Goal: Task Accomplishment & Management: Complete application form

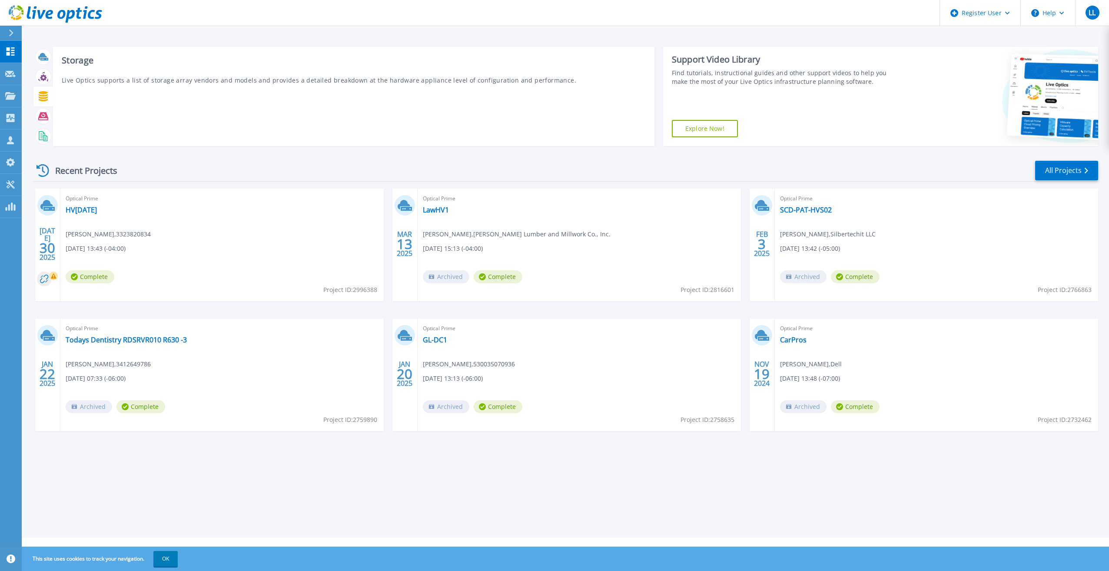
click at [155, 88] on div "Storage Live Optics supports a list of storage array vendors and models and pro…" at bounding box center [353, 96] width 601 height 99
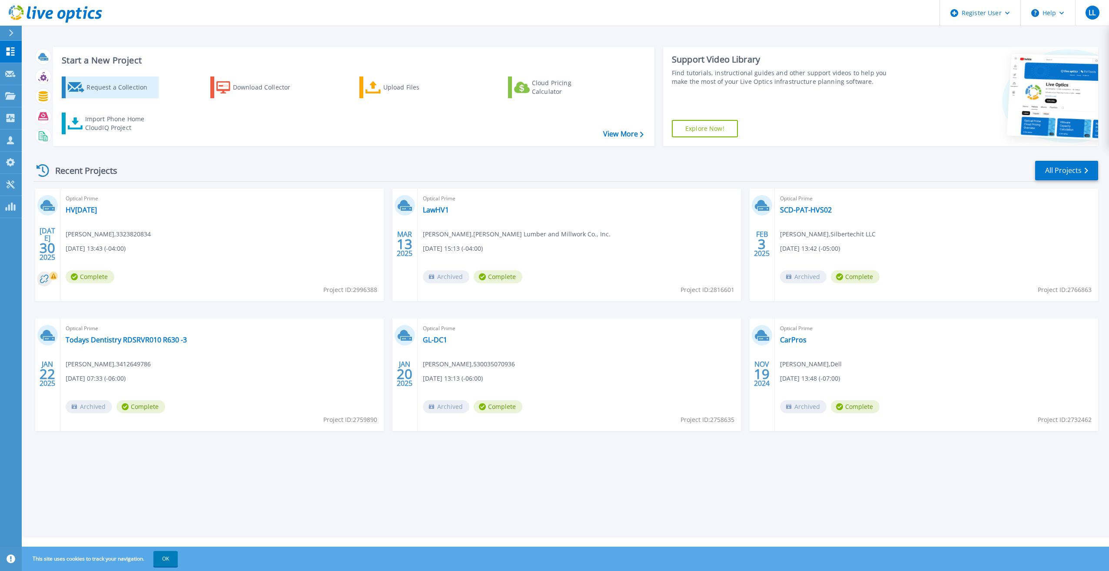
click at [116, 85] on div "Request a Collection" at bounding box center [121, 87] width 70 height 17
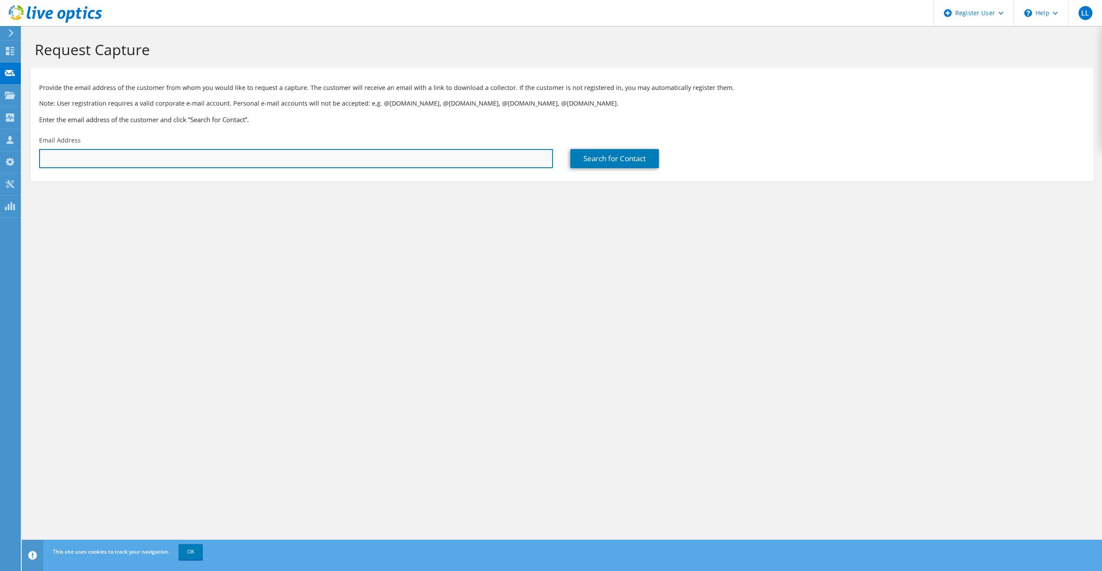
click at [155, 164] on input "text" at bounding box center [296, 158] width 514 height 19
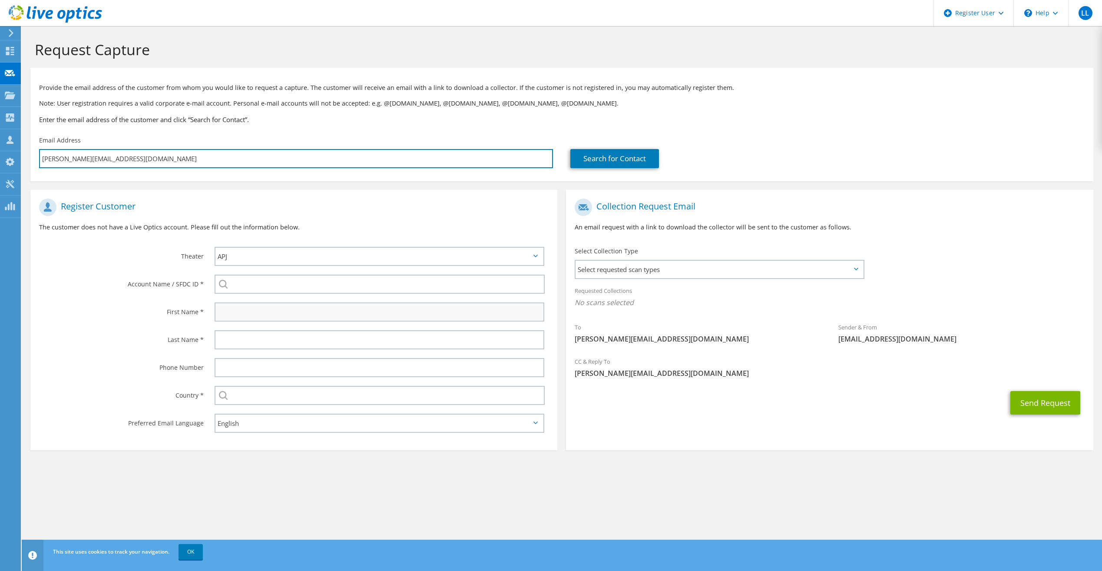
type input "[PERSON_NAME][EMAIL_ADDRESS][DOMAIN_NAME]"
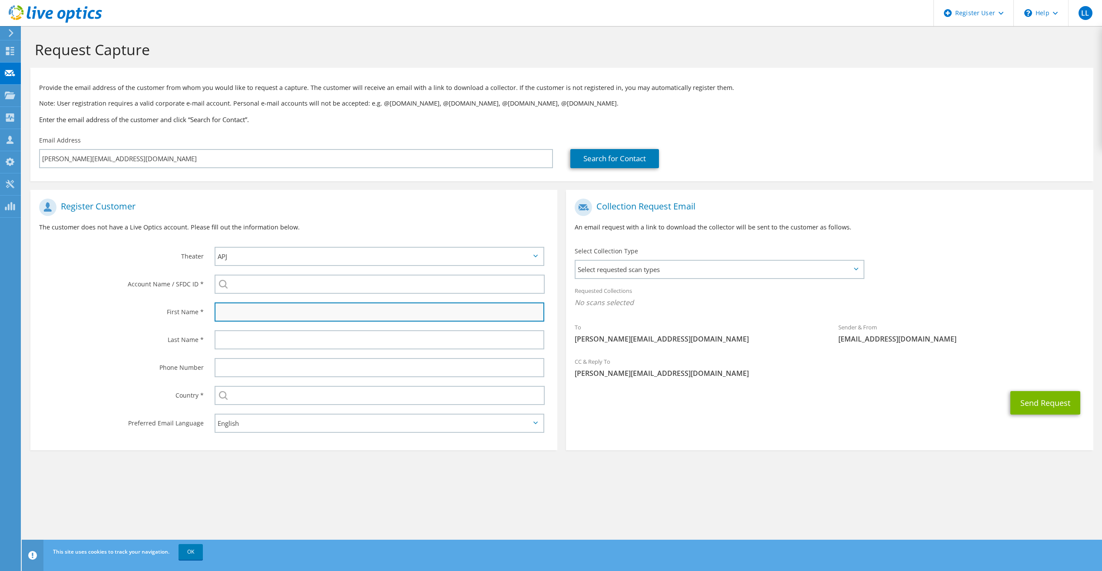
click at [311, 310] on input "text" at bounding box center [380, 311] width 330 height 19
type input "[PERSON_NAME]"
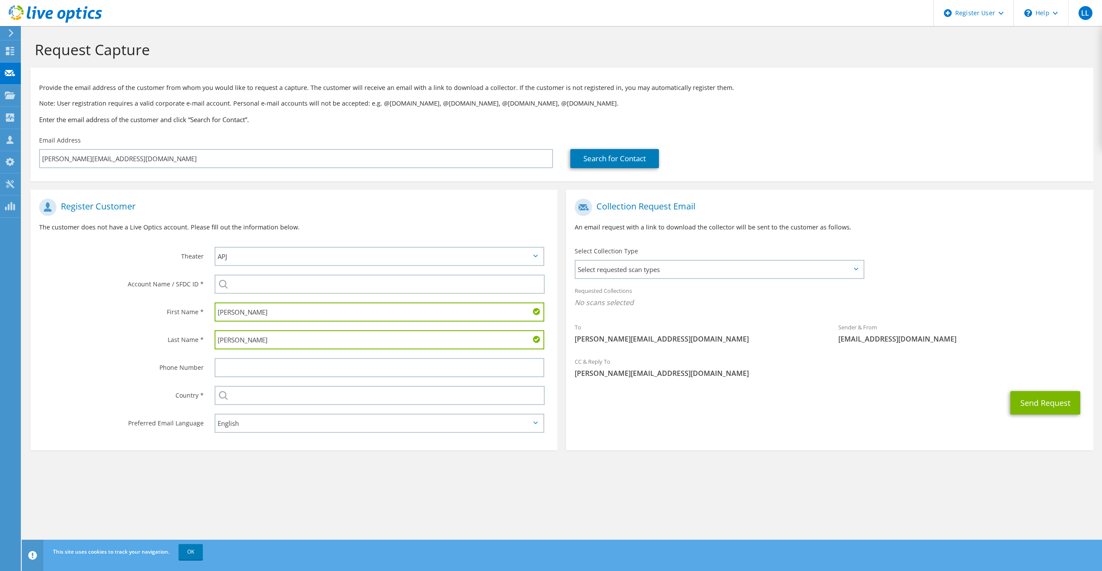
type input "[PERSON_NAME]"
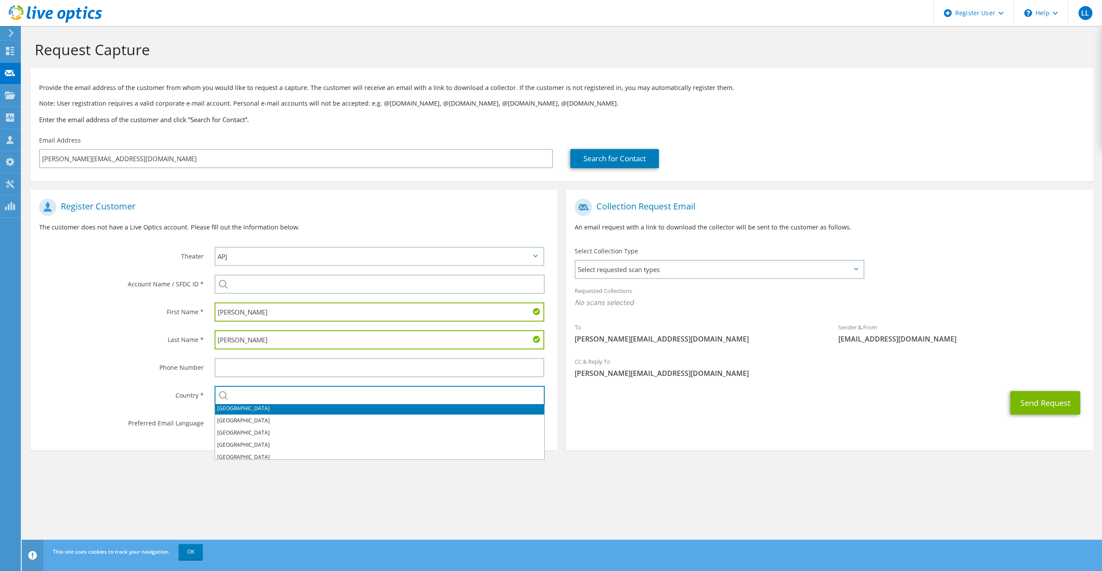
scroll to position [2722, 0]
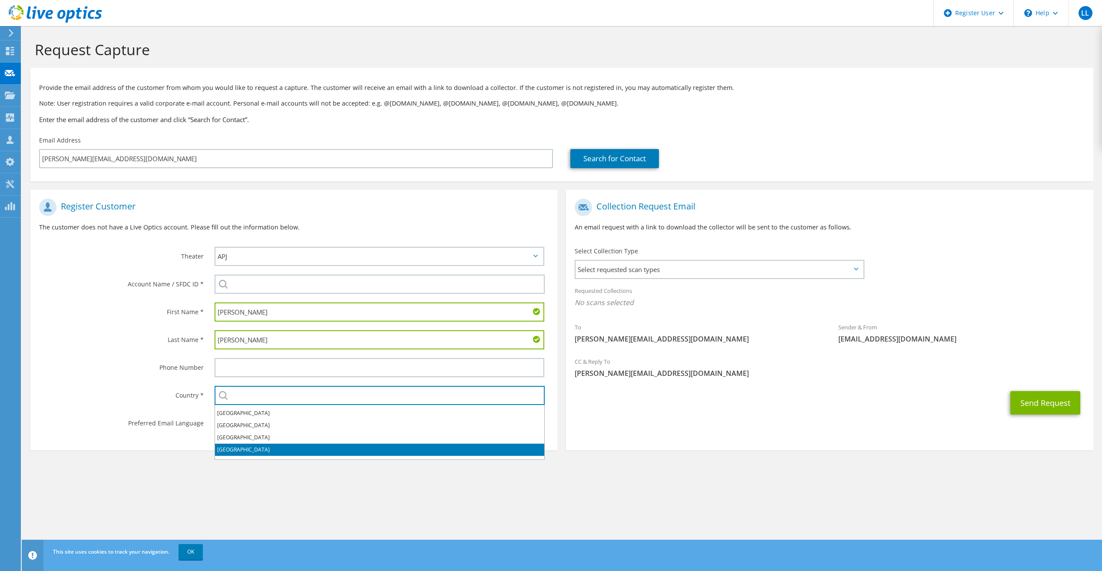
click at [269, 447] on li "[GEOGRAPHIC_DATA]" at bounding box center [379, 450] width 329 height 12
type input "[GEOGRAPHIC_DATA]"
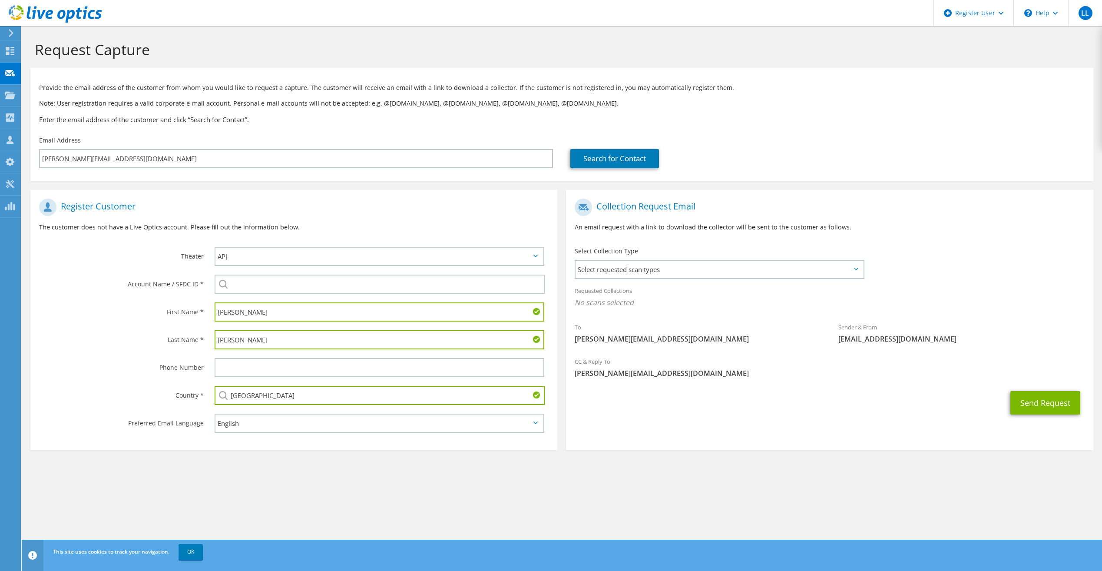
click at [268, 446] on section "Register Customer The customer does not have a Live Optics account. Please fill…" at bounding box center [293, 320] width 527 height 260
click at [1039, 397] on button "Send Request" at bounding box center [1045, 402] width 70 height 23
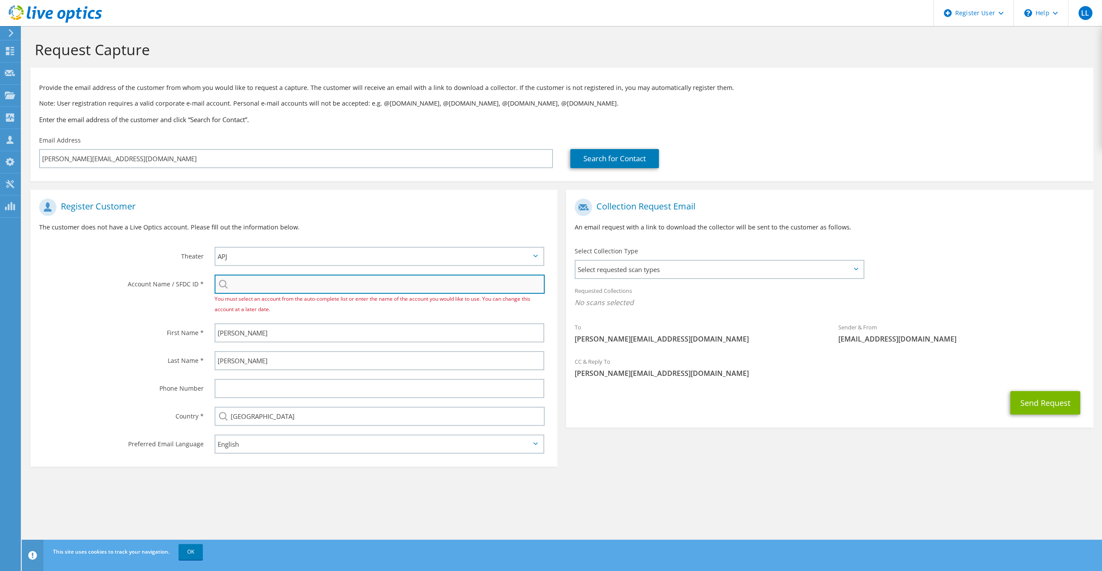
click at [337, 278] on input "search" at bounding box center [380, 284] width 330 height 19
paste input "2733790745"
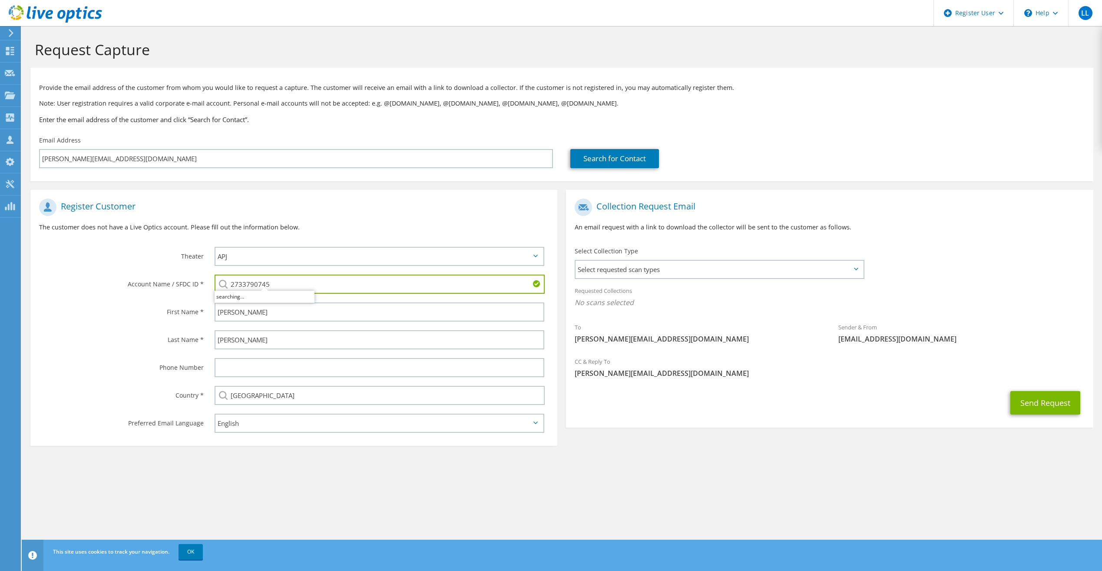
type input "2733790745"
click at [633, 429] on div "Collection Request Email An email request with a link to download the collector…" at bounding box center [830, 311] width 536 height 242
drag, startPoint x: 1030, startPoint y: 406, endPoint x: 1026, endPoint y: 404, distance: 5.1
click at [1030, 404] on button "Send Request" at bounding box center [1045, 402] width 70 height 23
